Goal: Task Accomplishment & Management: Manage account settings

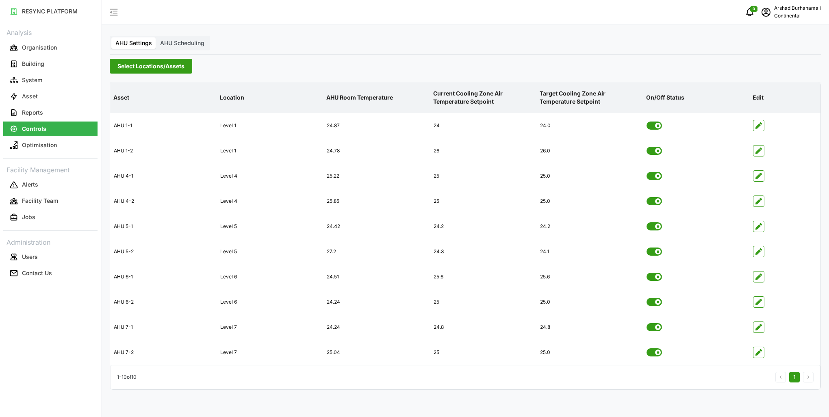
click at [136, 63] on span "Select Locations/Assets" at bounding box center [150, 66] width 67 height 14
click at [139, 127] on span "Select CA3" at bounding box center [136, 126] width 5 height 5
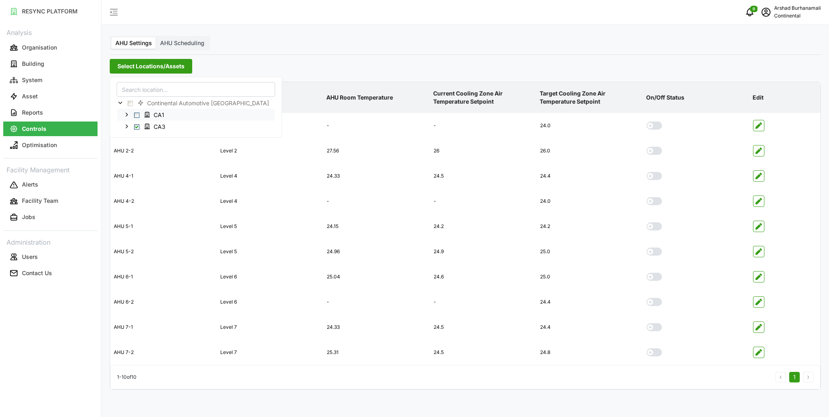
click at [139, 115] on span "Select CA1" at bounding box center [136, 114] width 5 height 5
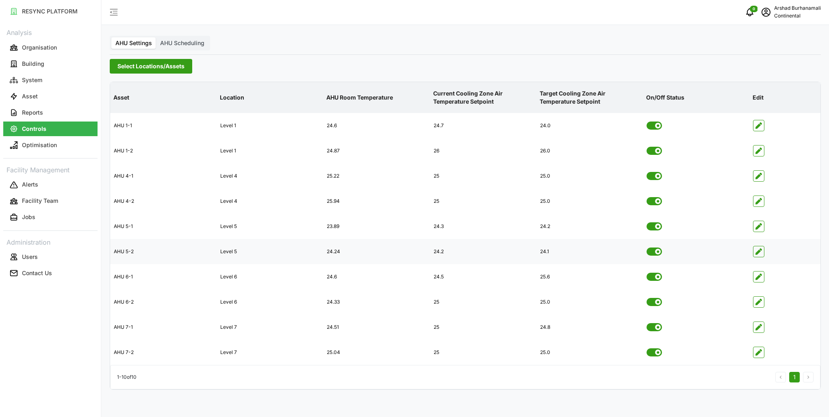
click at [765, 254] on div at bounding box center [785, 251] width 70 height 24
click at [763, 253] on span "button" at bounding box center [759, 251] width 11 height 11
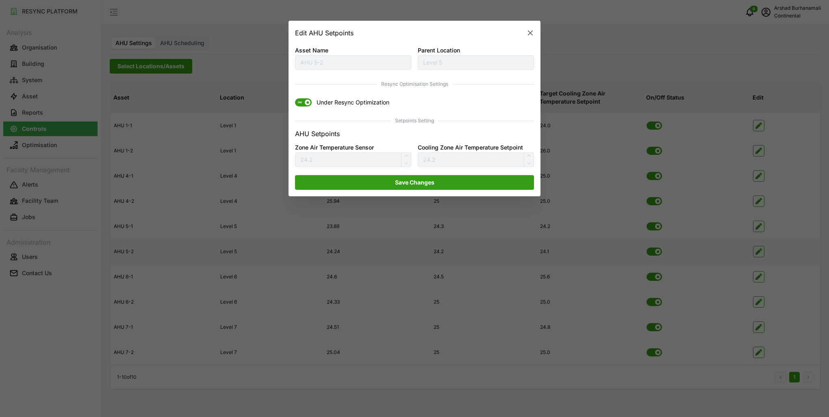
click at [301, 102] on span "ON" at bounding box center [300, 103] width 10 height 8
click at [295, 99] on input "ON Under Resync Optimization" at bounding box center [295, 99] width 0 height 0
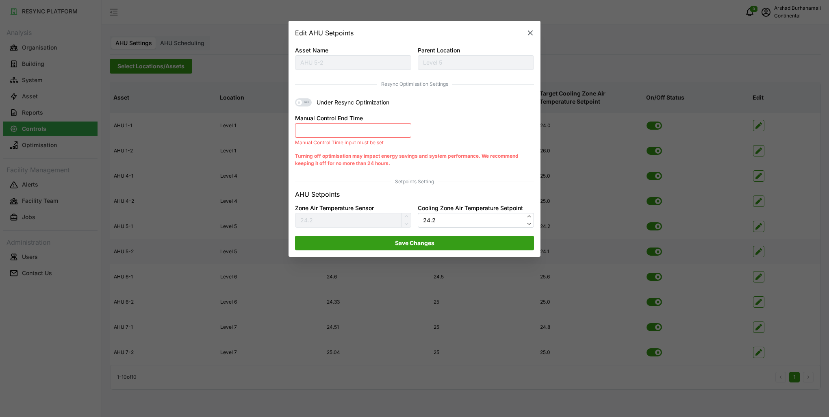
click at [383, 138] on div "Manual Control End Time Manual Control Time input must be set" at bounding box center [353, 129] width 116 height 33
click at [383, 135] on button "Manual Control End Time" at bounding box center [353, 130] width 116 height 15
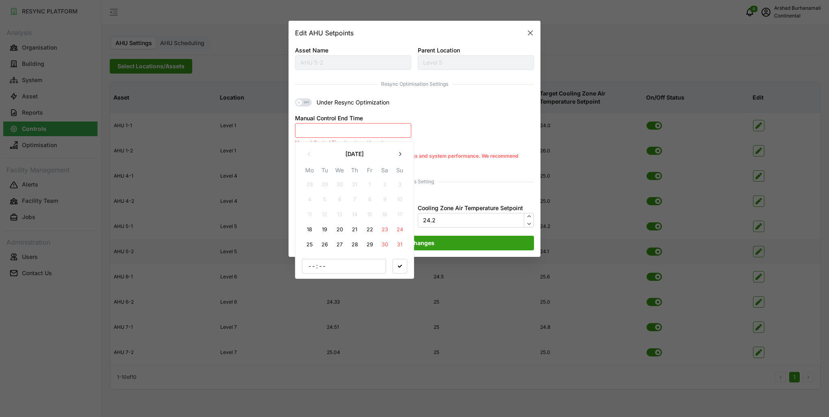
click at [315, 228] on button "18" at bounding box center [309, 229] width 15 height 15
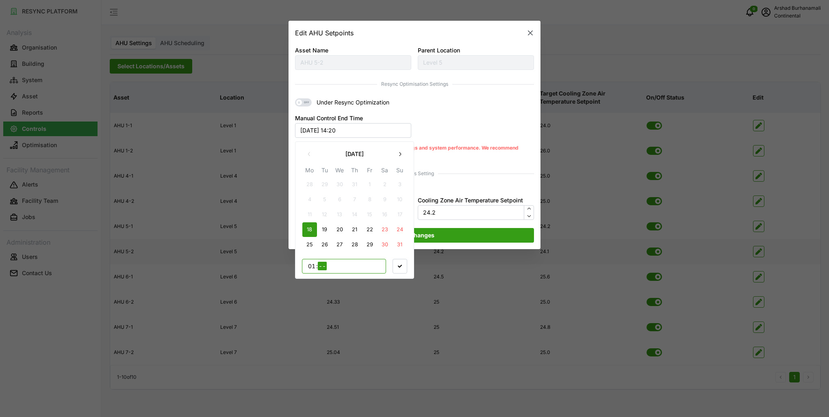
type input "18"
type input "00"
click at [404, 267] on span "button" at bounding box center [400, 266] width 14 height 14
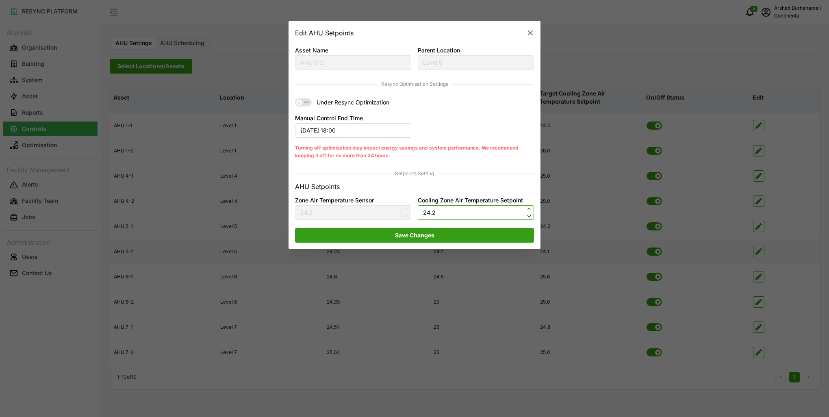
click at [441, 211] on input "24.2" at bounding box center [476, 212] width 116 height 15
type input "25"
click at [434, 233] on span "Save Changes" at bounding box center [414, 235] width 39 height 14
